Goal: Transaction & Acquisition: Register for event/course

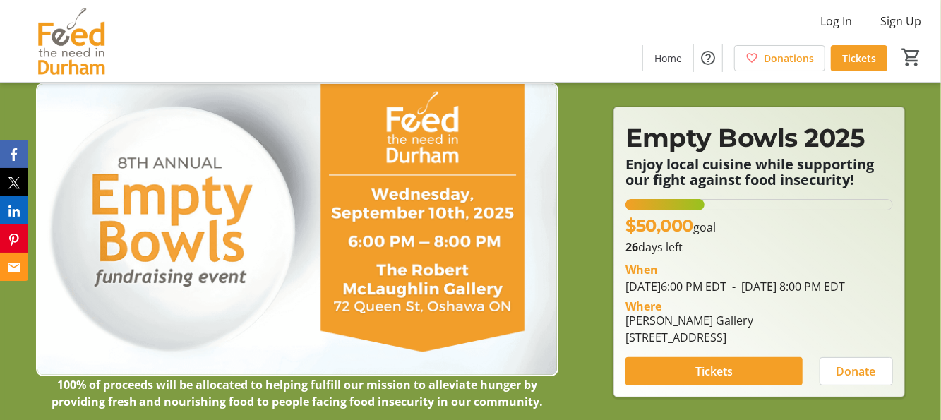
click at [589, 325] on div at bounding box center [470, 216] width 941 height 433
click at [767, 371] on span at bounding box center [713, 371] width 176 height 34
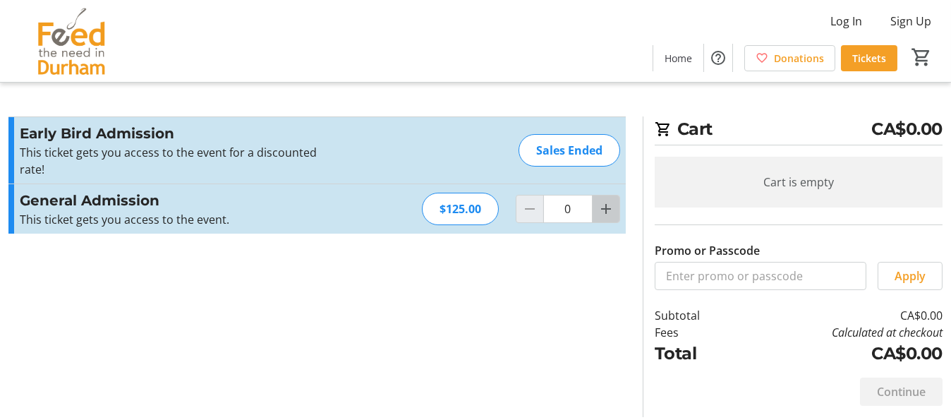
click at [612, 212] on mat-icon "Increment by one" at bounding box center [606, 208] width 17 height 17
type input "2"
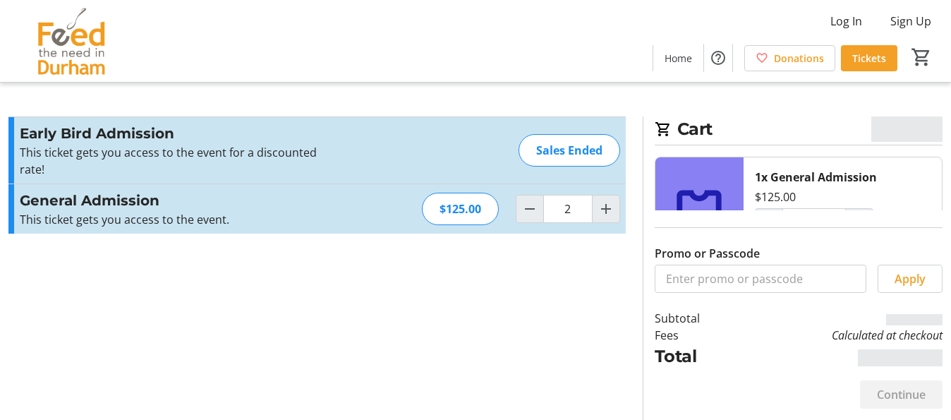
type input "2"
